Goal: Navigation & Orientation: Find specific page/section

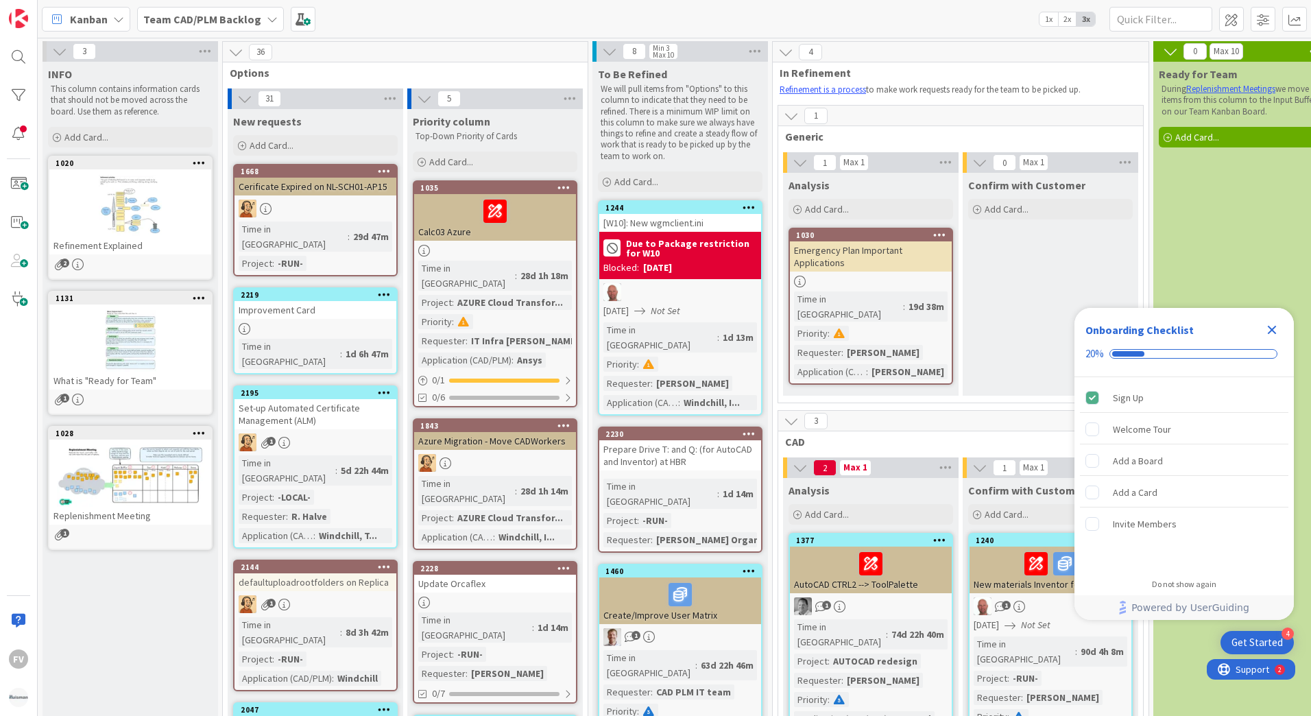
click at [267, 19] on icon at bounding box center [272, 19] width 11 height 11
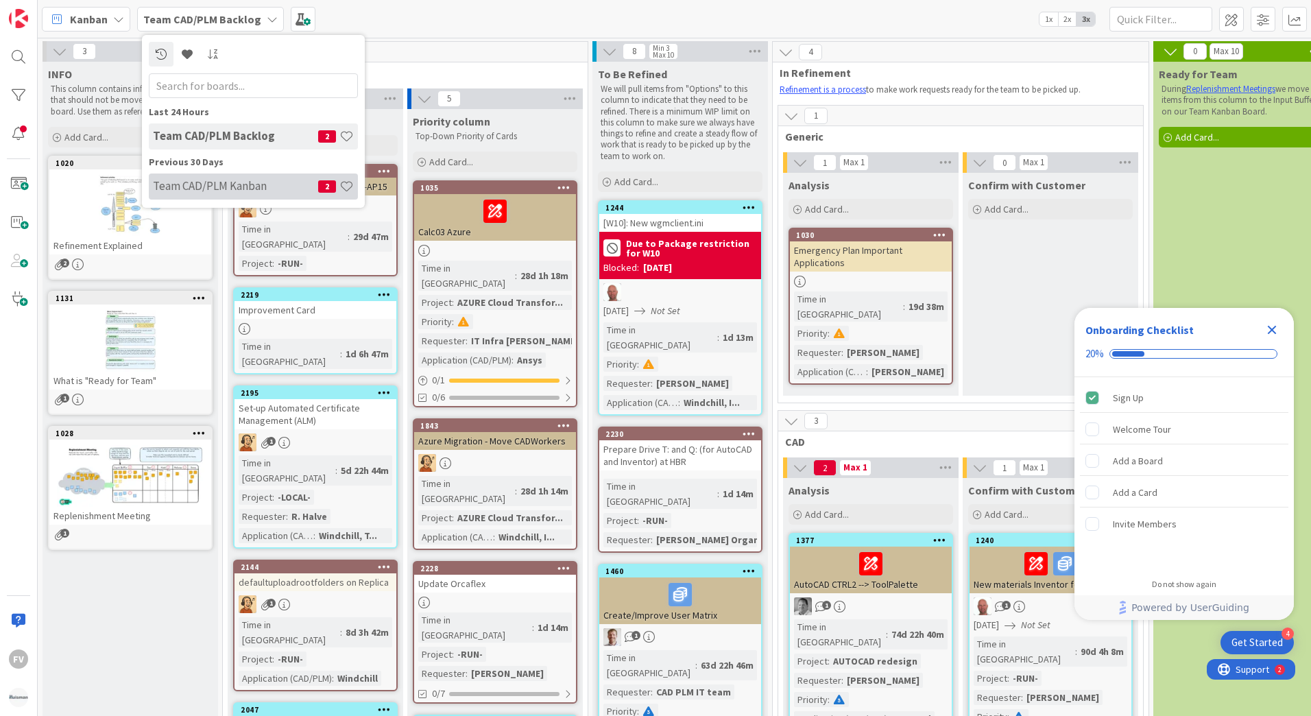
click at [204, 186] on h4 "Team CAD/PLM Kanban" at bounding box center [235, 186] width 165 height 14
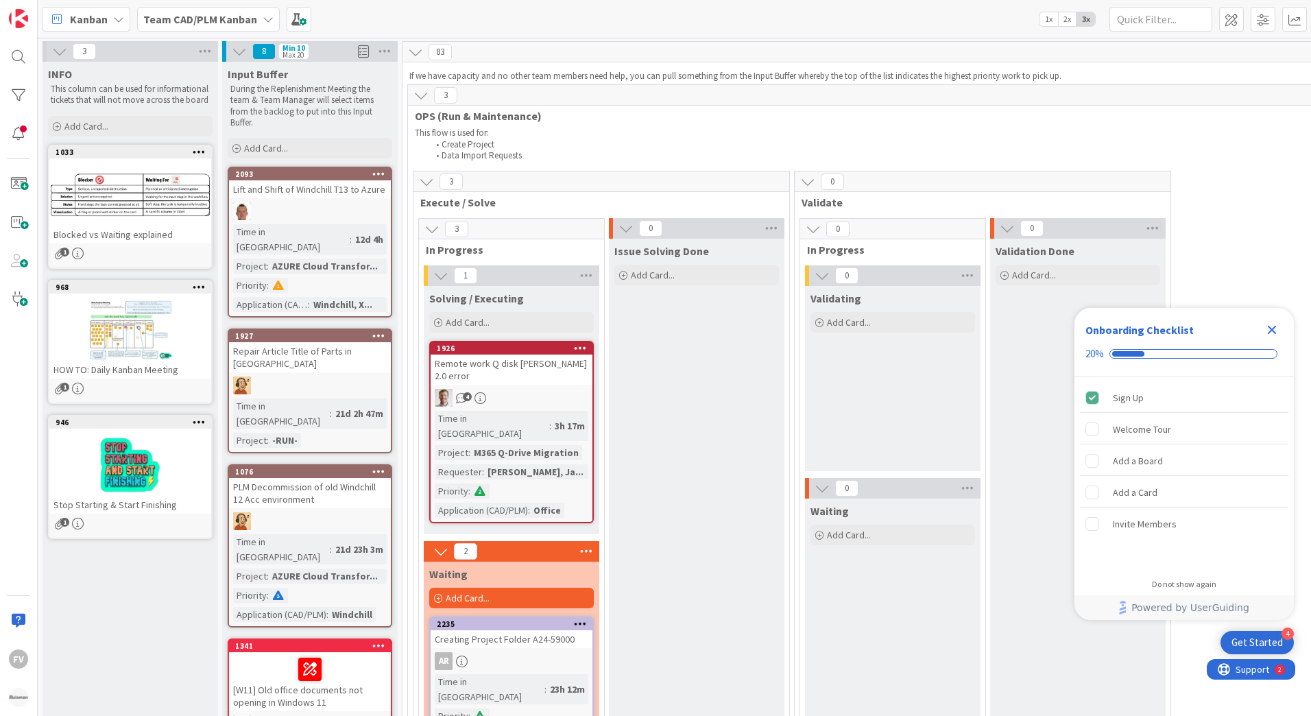
click at [263, 17] on icon at bounding box center [268, 19] width 11 height 11
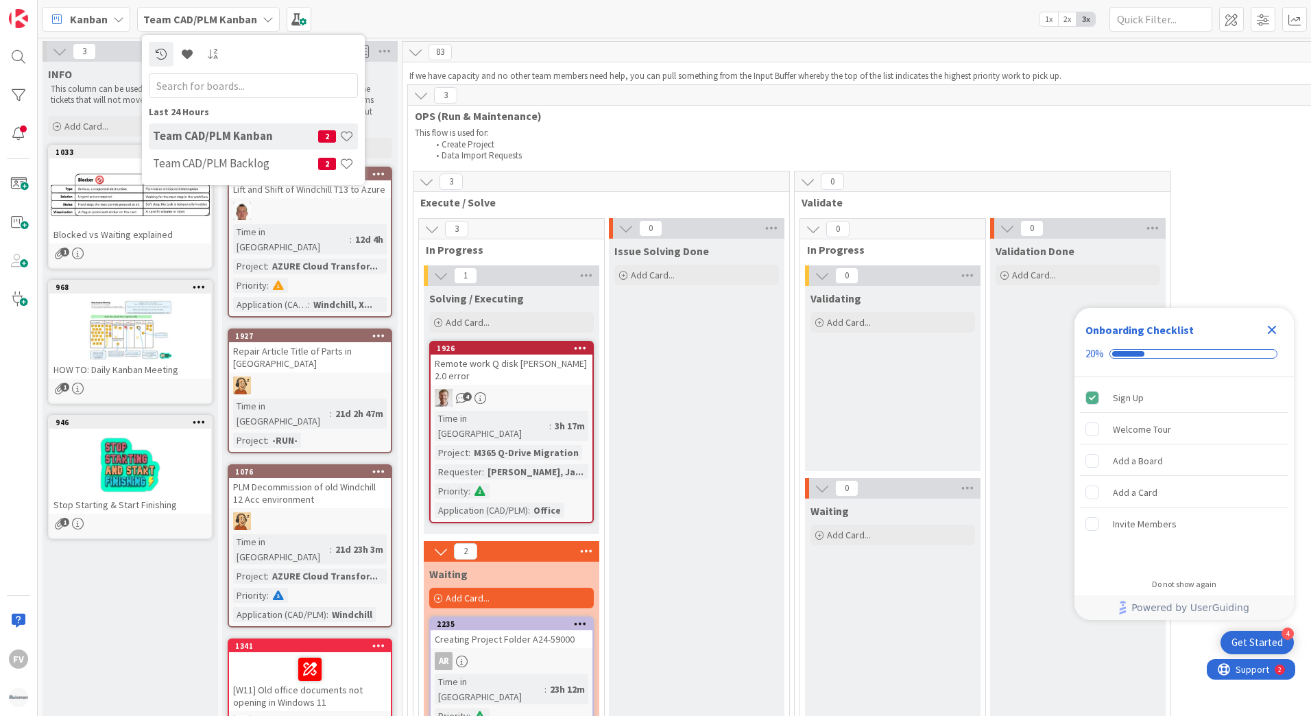
click at [232, 135] on h4 "Team CAD/PLM Kanban" at bounding box center [235, 136] width 165 height 14
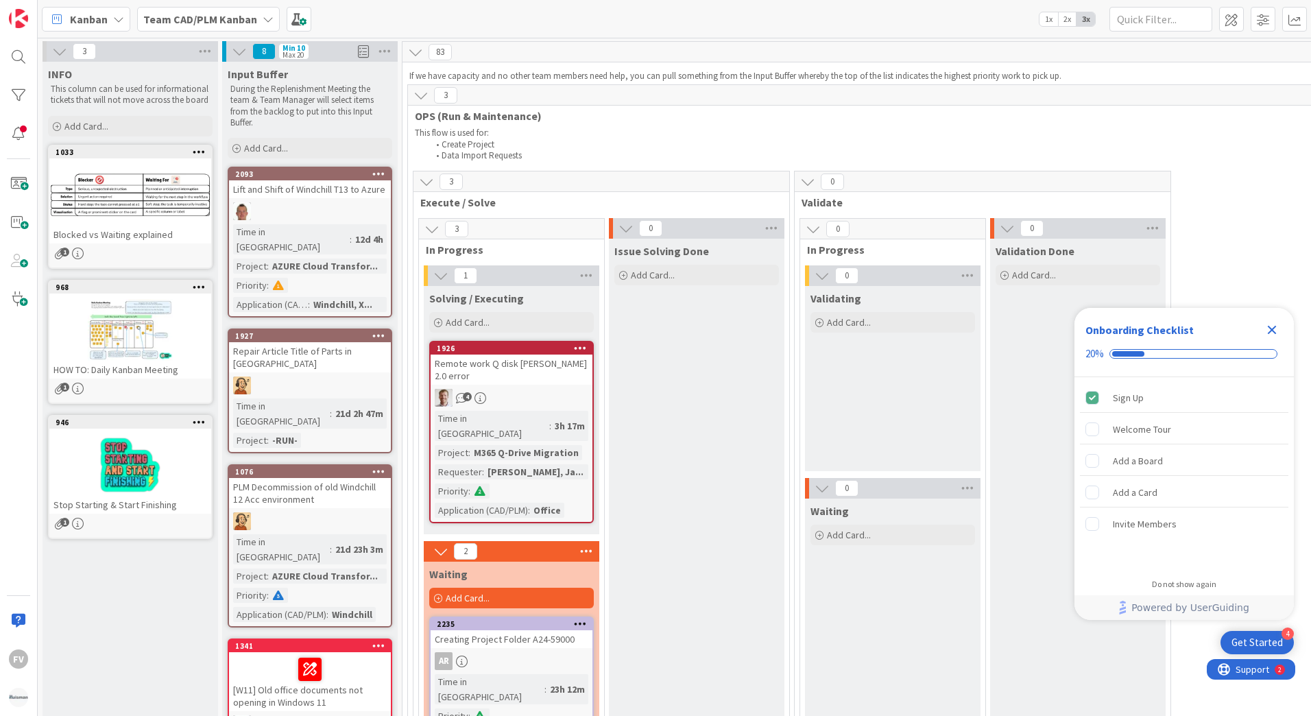
click at [256, 21] on div "Team CAD/PLM Kanban" at bounding box center [208, 19] width 143 height 25
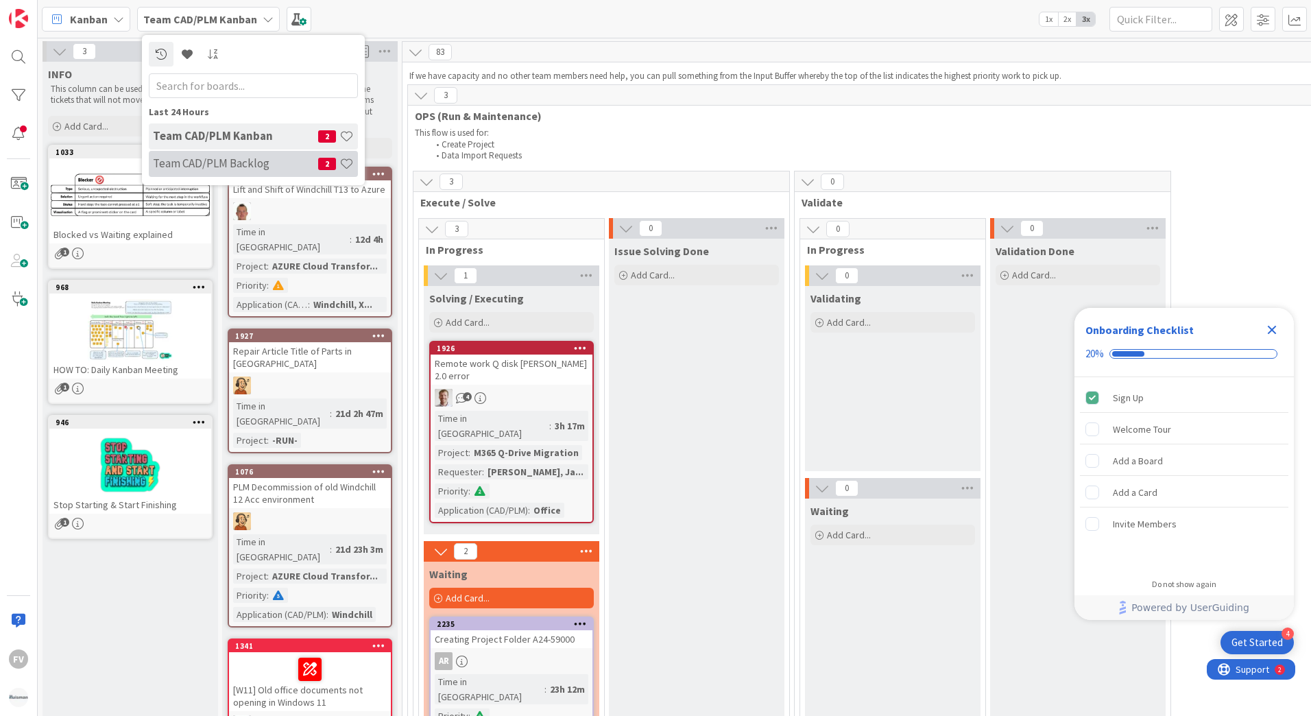
click at [217, 162] on h4 "Team CAD/PLM Backlog" at bounding box center [235, 163] width 165 height 14
